Goal: Information Seeking & Learning: Learn about a topic

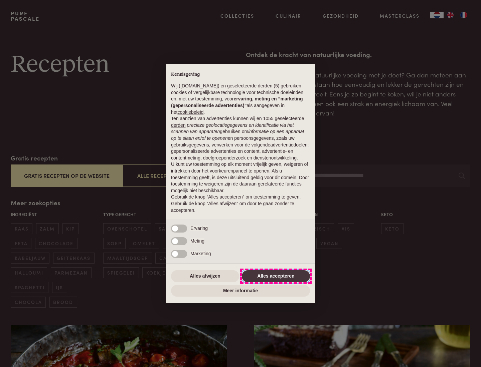
click at [276, 276] on button "Alles accepteren" at bounding box center [276, 276] width 68 height 12
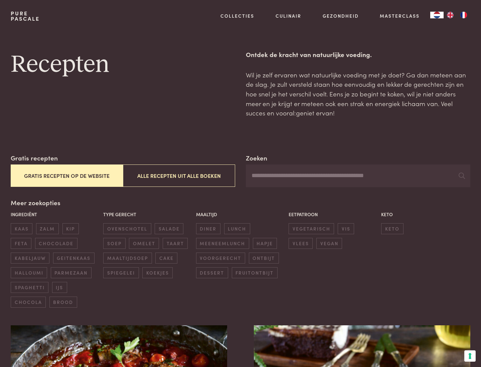
click at [66, 176] on button "Gratis recepten op de website" at bounding box center [67, 176] width 112 height 22
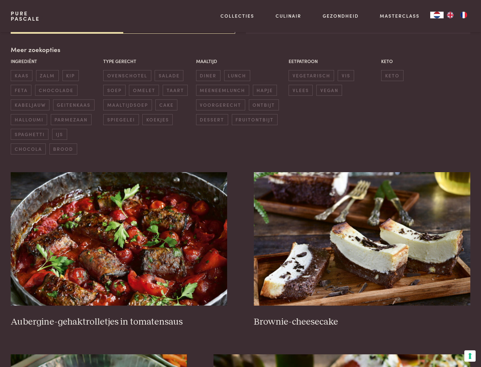
click at [35, 49] on div "Meer zoekopties Ingrediënt kaas zalm kip feta chocolade kabeljauw geitenkaas ha…" at bounding box center [240, 100] width 459 height 110
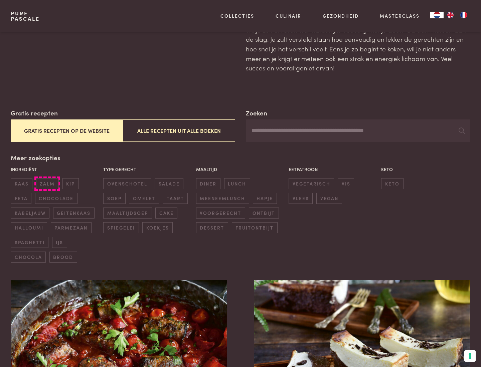
click at [47, 184] on span "zalm" at bounding box center [47, 183] width 23 height 11
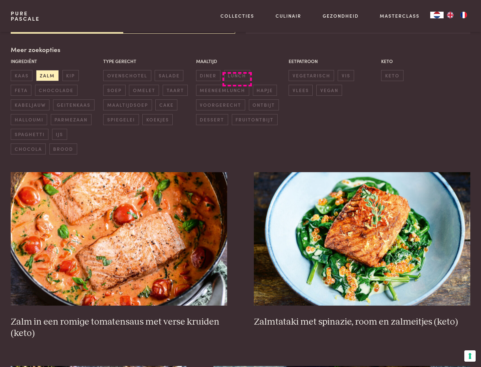
click at [237, 75] on span "lunch" at bounding box center [237, 75] width 26 height 11
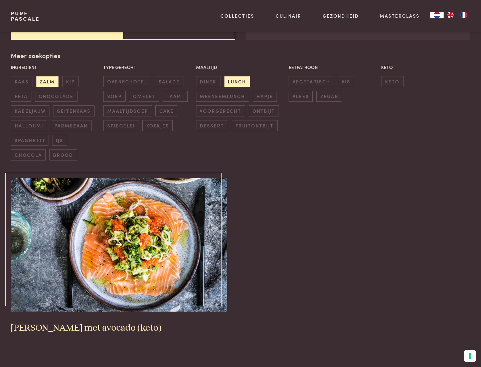
click at [119, 245] on img at bounding box center [119, 244] width 216 height 133
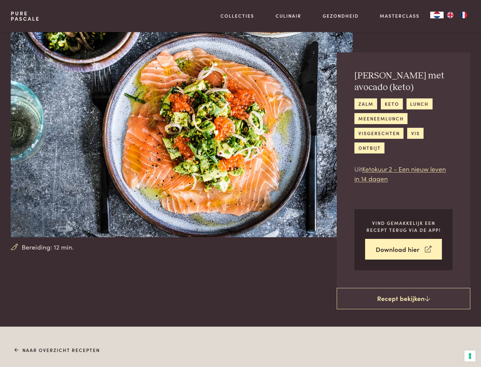
scroll to position [382, 0]
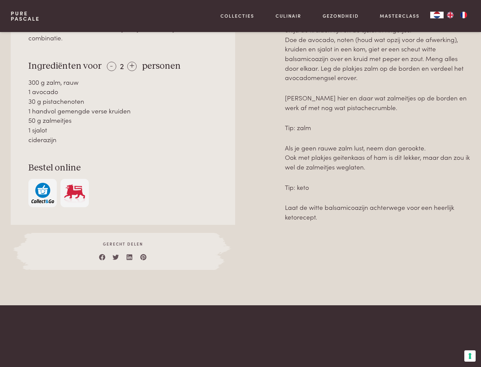
click at [42, 183] on img "button" at bounding box center [42, 193] width 23 height 20
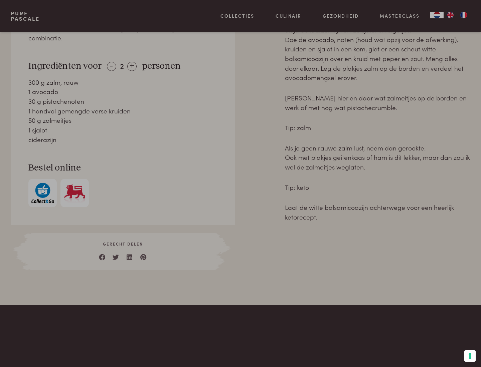
scroll to position [271, 0]
